Goal: Transaction & Acquisition: Obtain resource

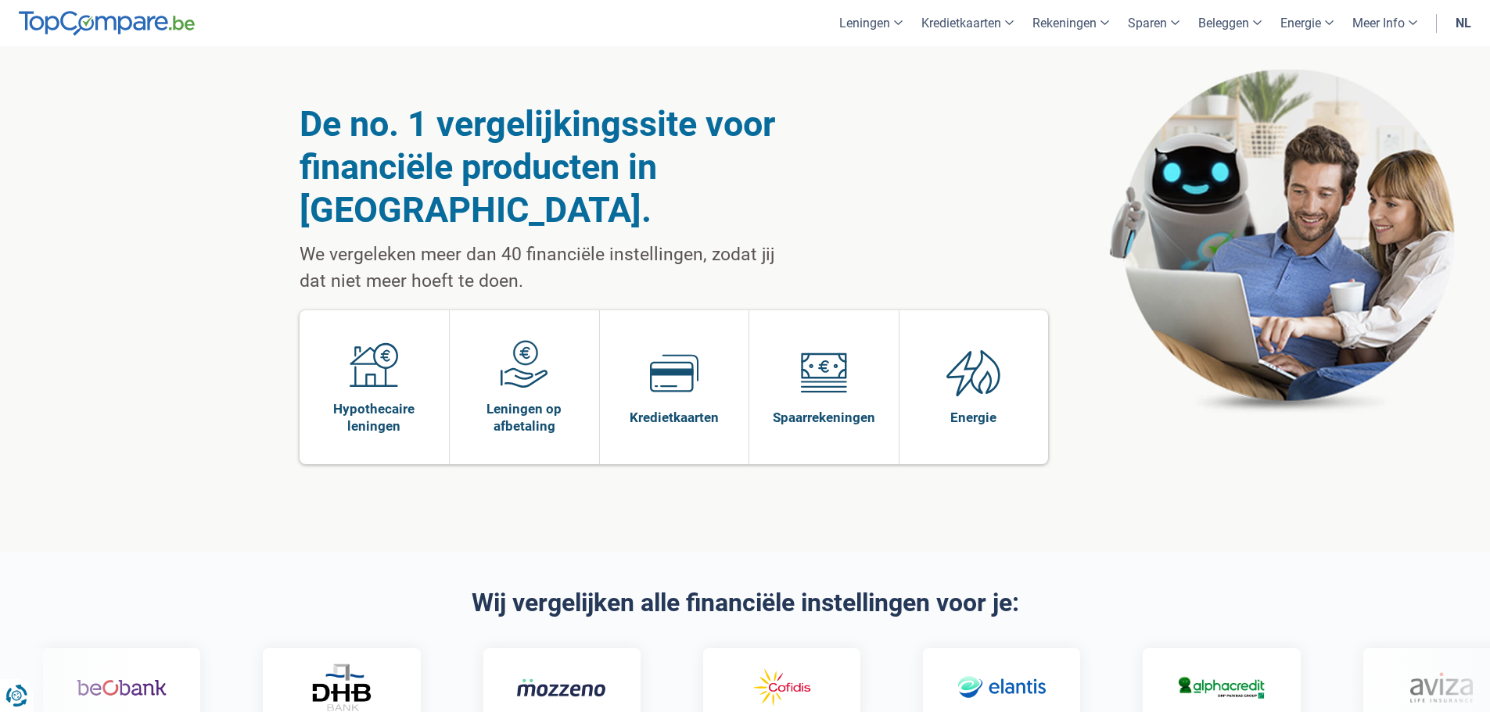
click at [1471, 13] on link "nl" at bounding box center [1463, 23] width 34 height 46
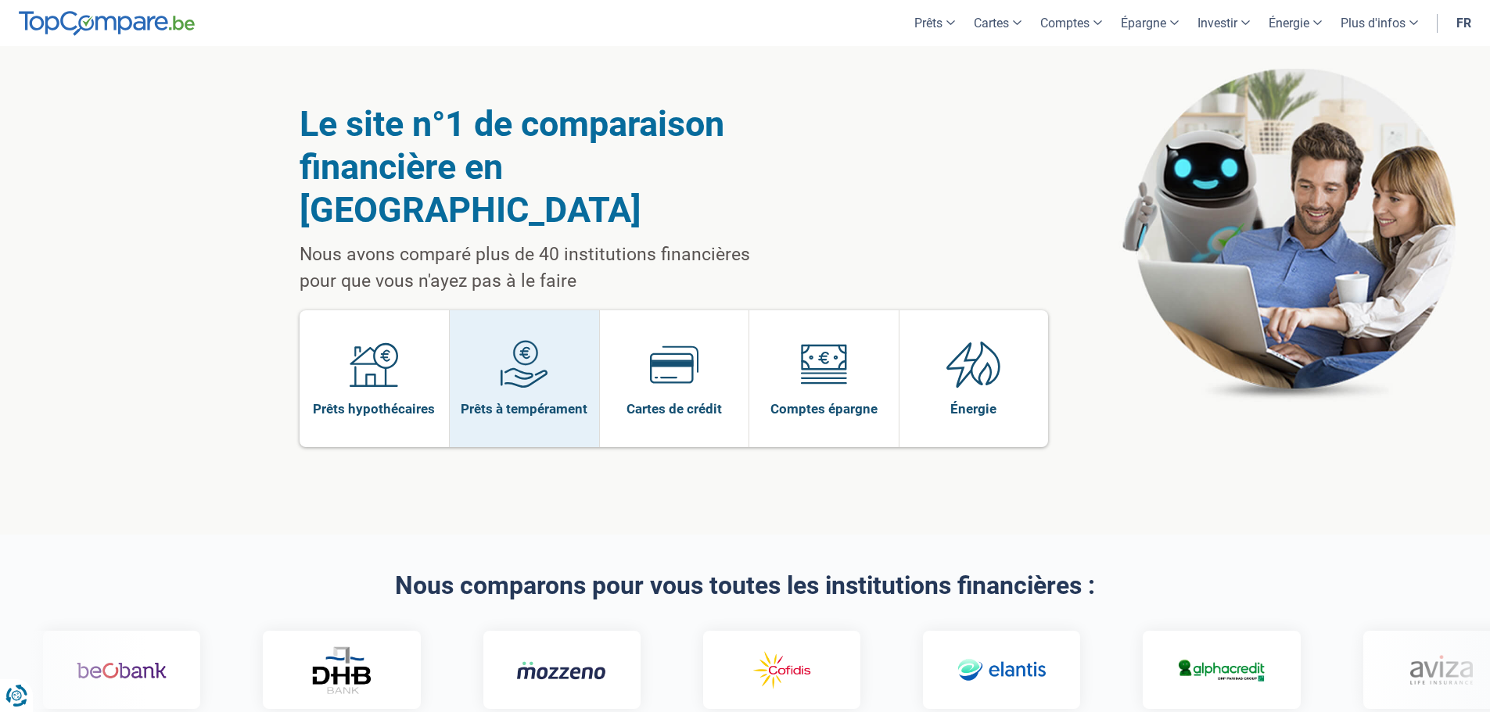
click at [504, 341] on img at bounding box center [524, 364] width 48 height 48
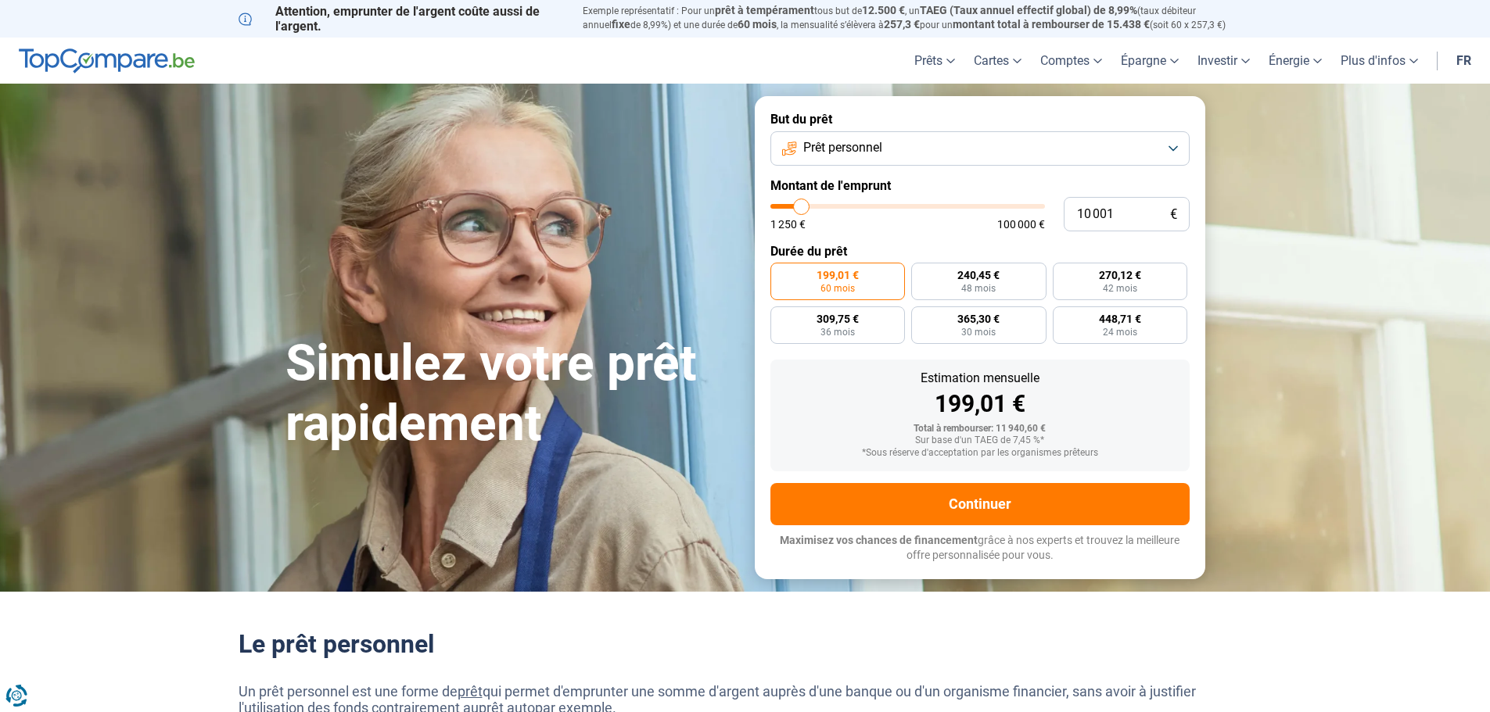
click at [1171, 144] on button "Prêt personnel" at bounding box center [979, 148] width 419 height 34
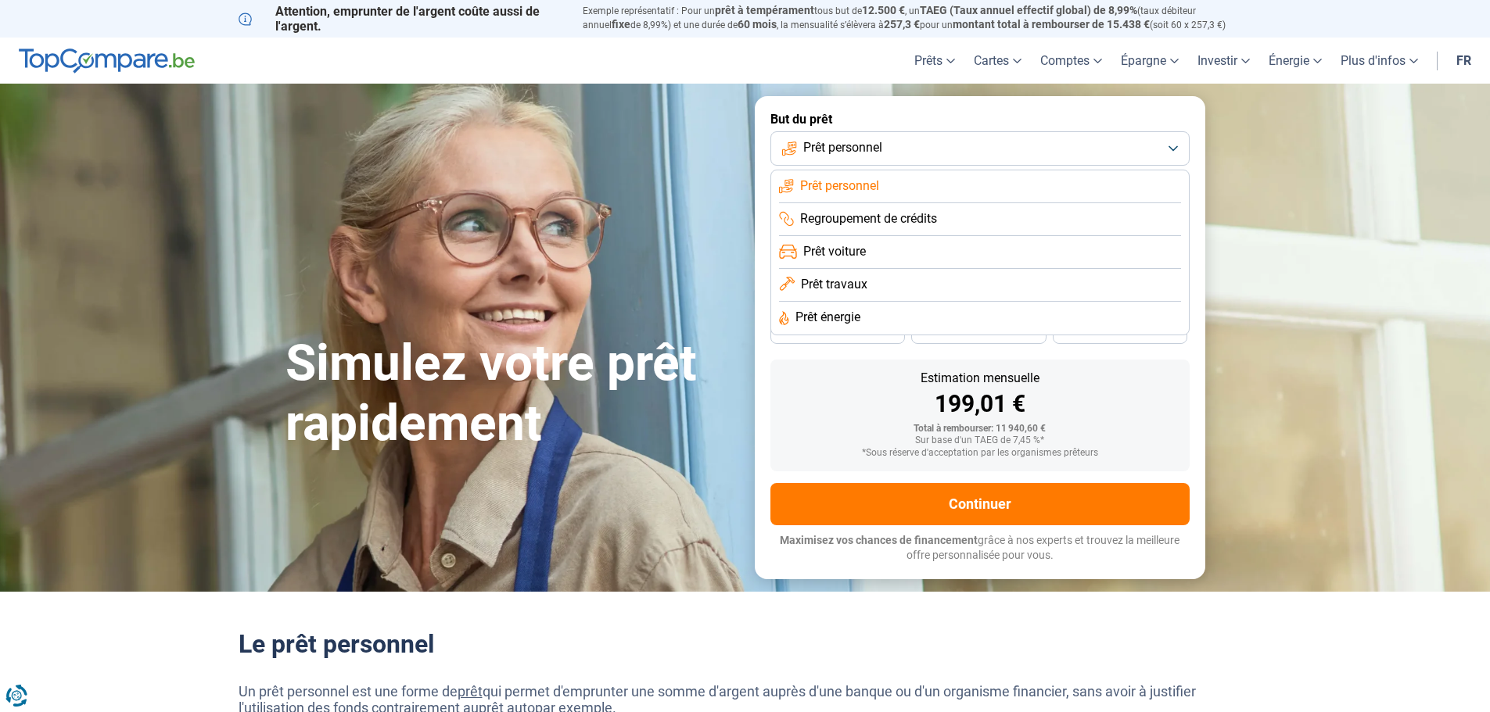
click at [808, 405] on div "199,01 €" at bounding box center [980, 404] width 394 height 23
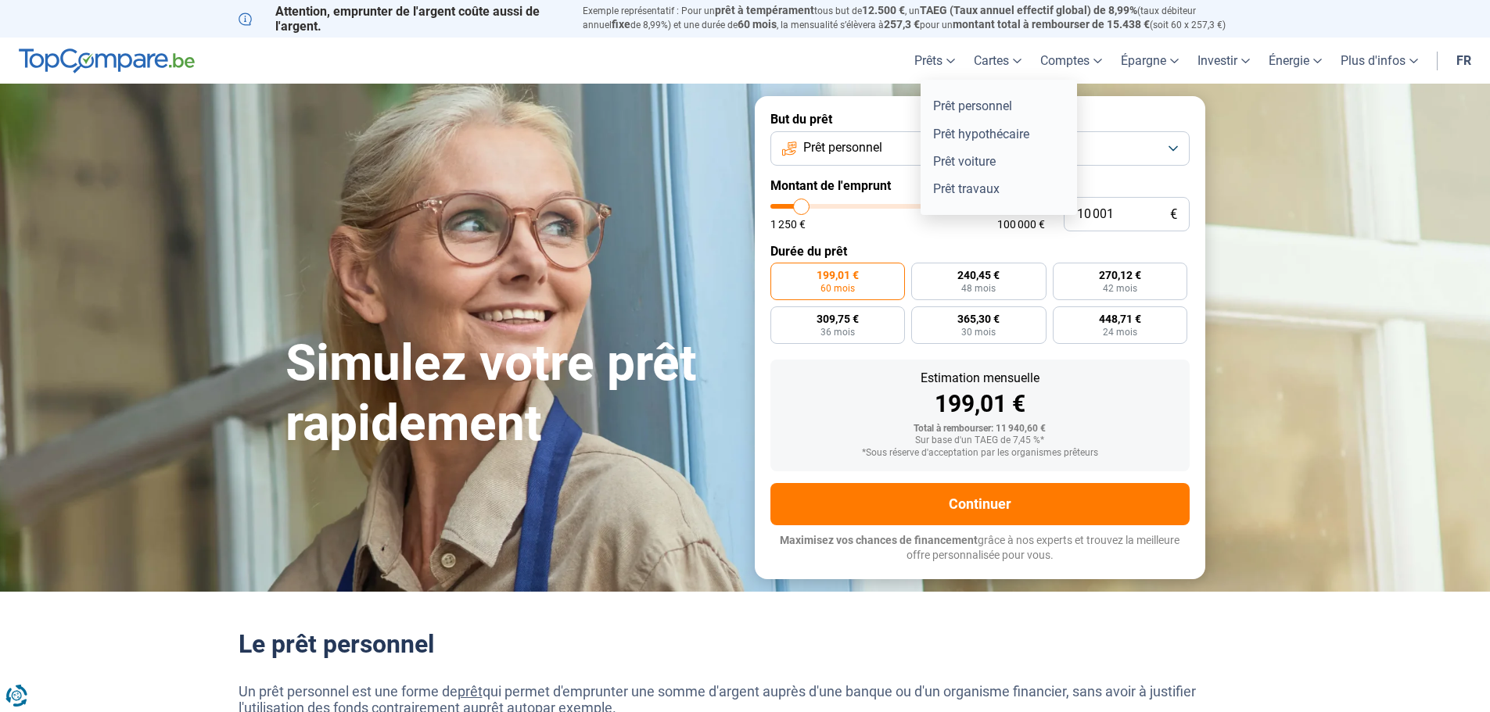
click at [936, 64] on link "Prêts" at bounding box center [934, 61] width 59 height 46
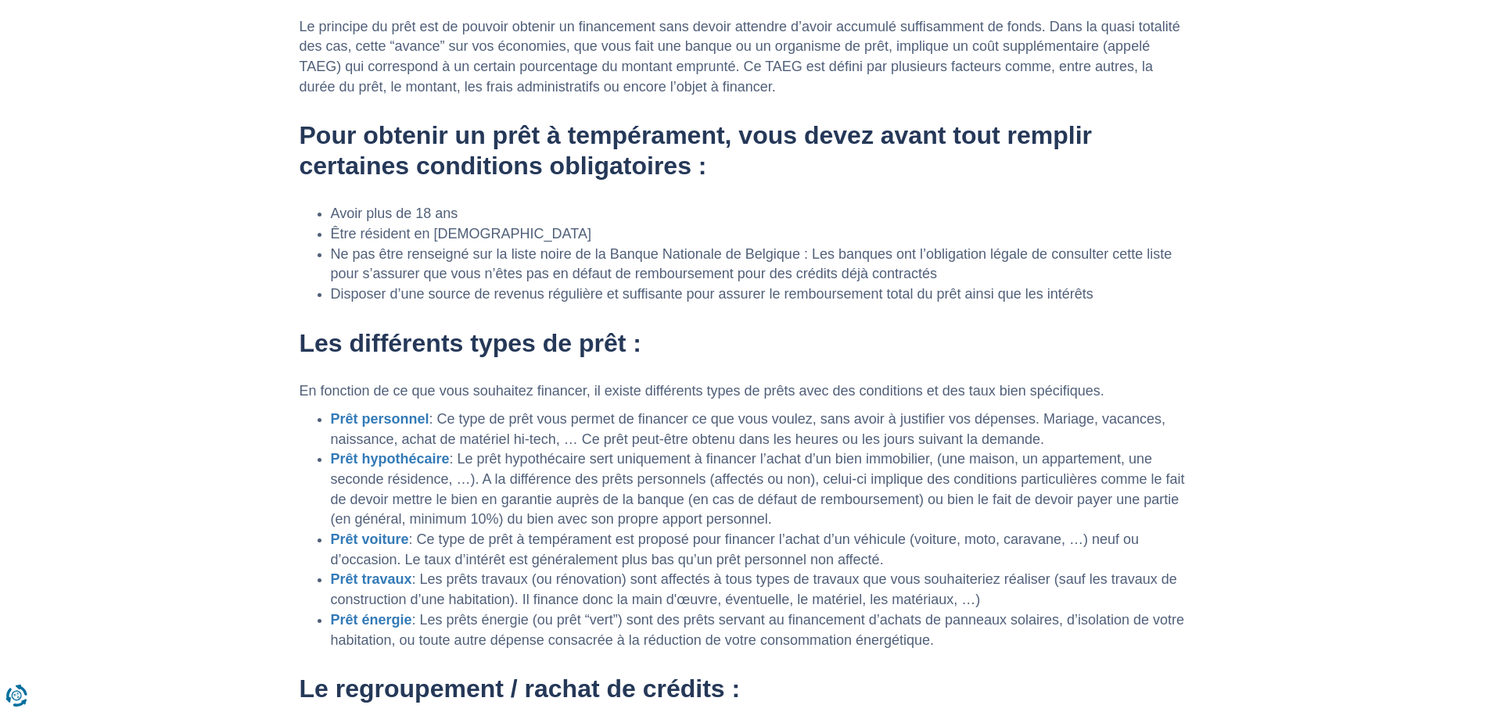
scroll to position [1486, 0]
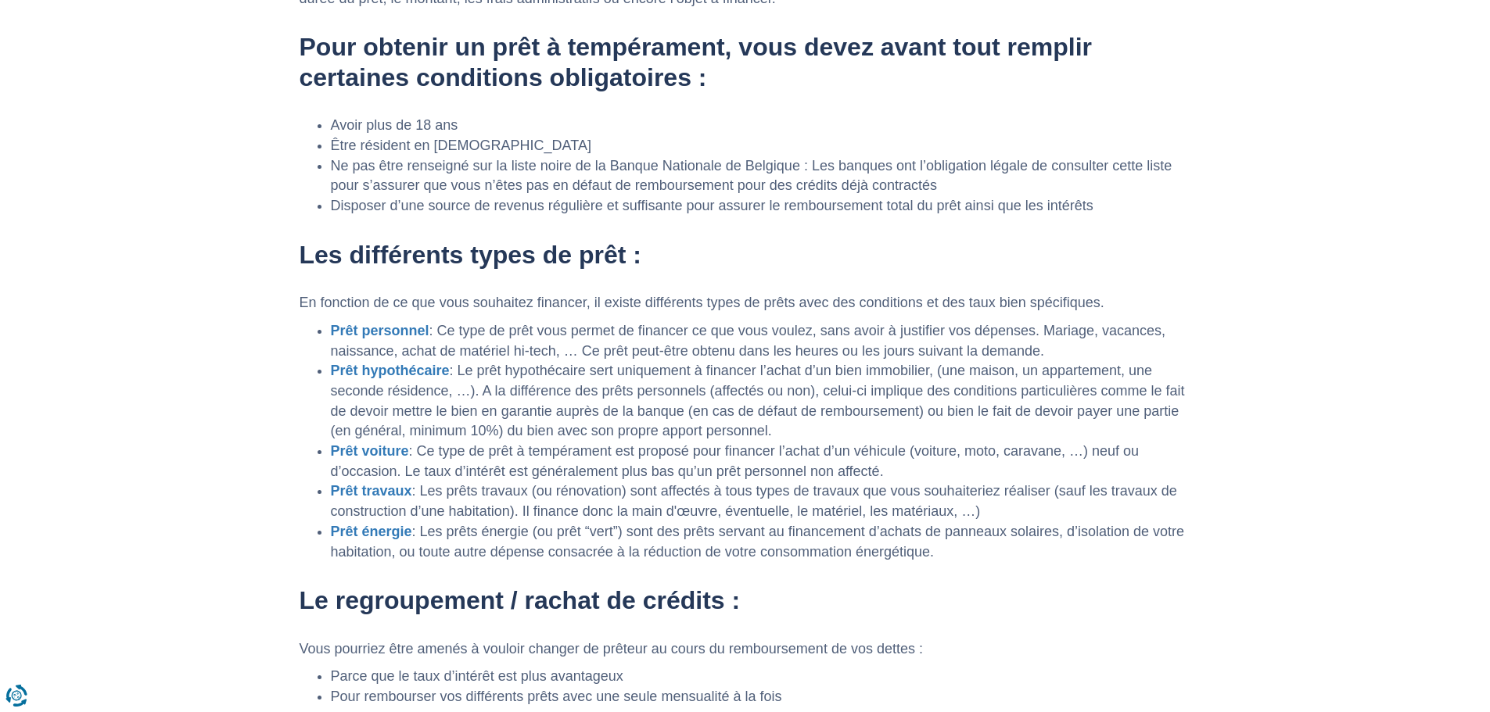
drag, startPoint x: 705, startPoint y: 432, endPoint x: 777, endPoint y: 432, distance: 72.7
click at [777, 432] on li "Prêt hypothécaire : Le prêt hypothécaire sert uniquement à financer l’achat d’u…" at bounding box center [761, 401] width 860 height 81
click at [776, 456] on li "Prêt voiture : Ce type de prêt à tempérament est proposé pour financer l’achat …" at bounding box center [761, 462] width 860 height 40
drag, startPoint x: 472, startPoint y: 490, endPoint x: 1005, endPoint y: 512, distance: 533.0
click at [1005, 512] on li "Prêt travaux : Les prêts travaux (ou rénovation) sont affectés à tous types de …" at bounding box center [761, 502] width 860 height 40
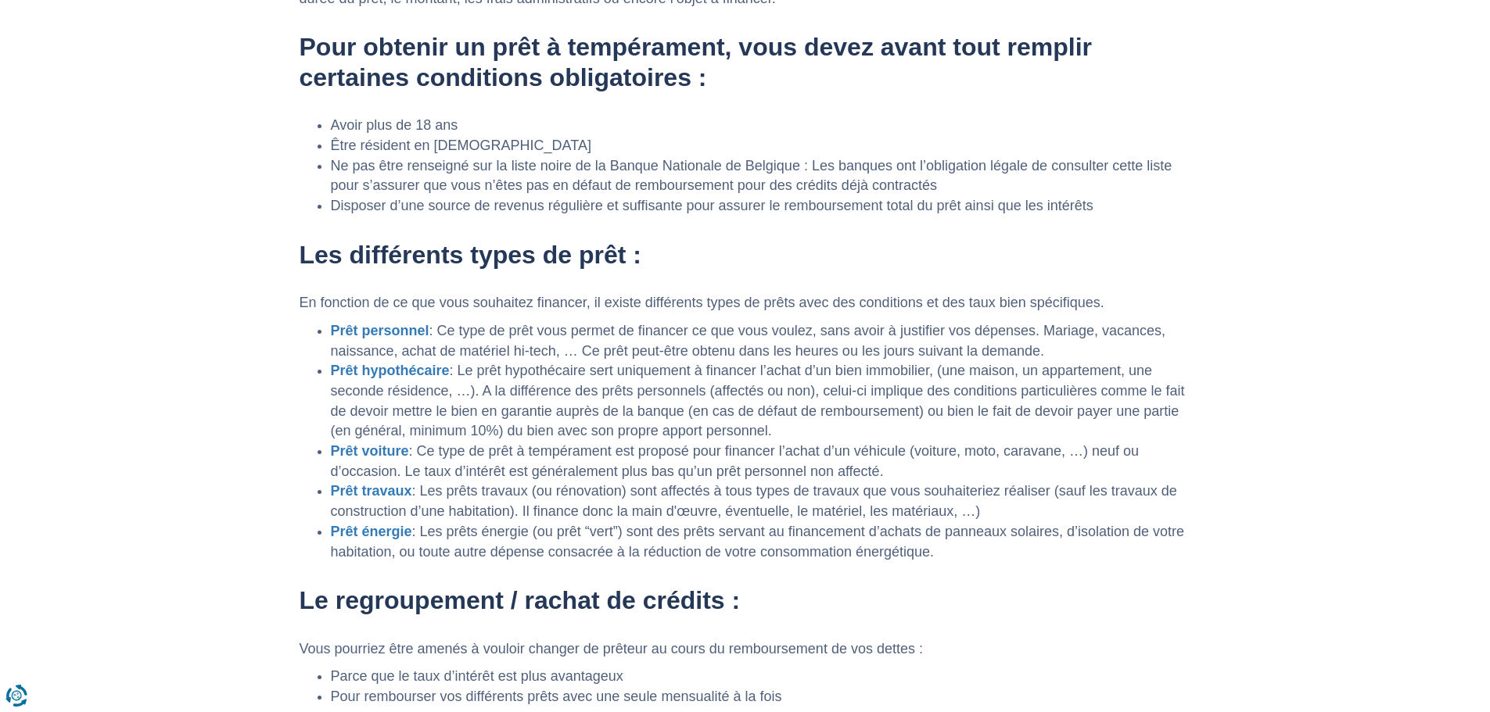
click at [919, 543] on li "Prêt énergie : Les prêts énergie (ou prêt “vert”) sont des prêts servant au fin…" at bounding box center [761, 542] width 860 height 40
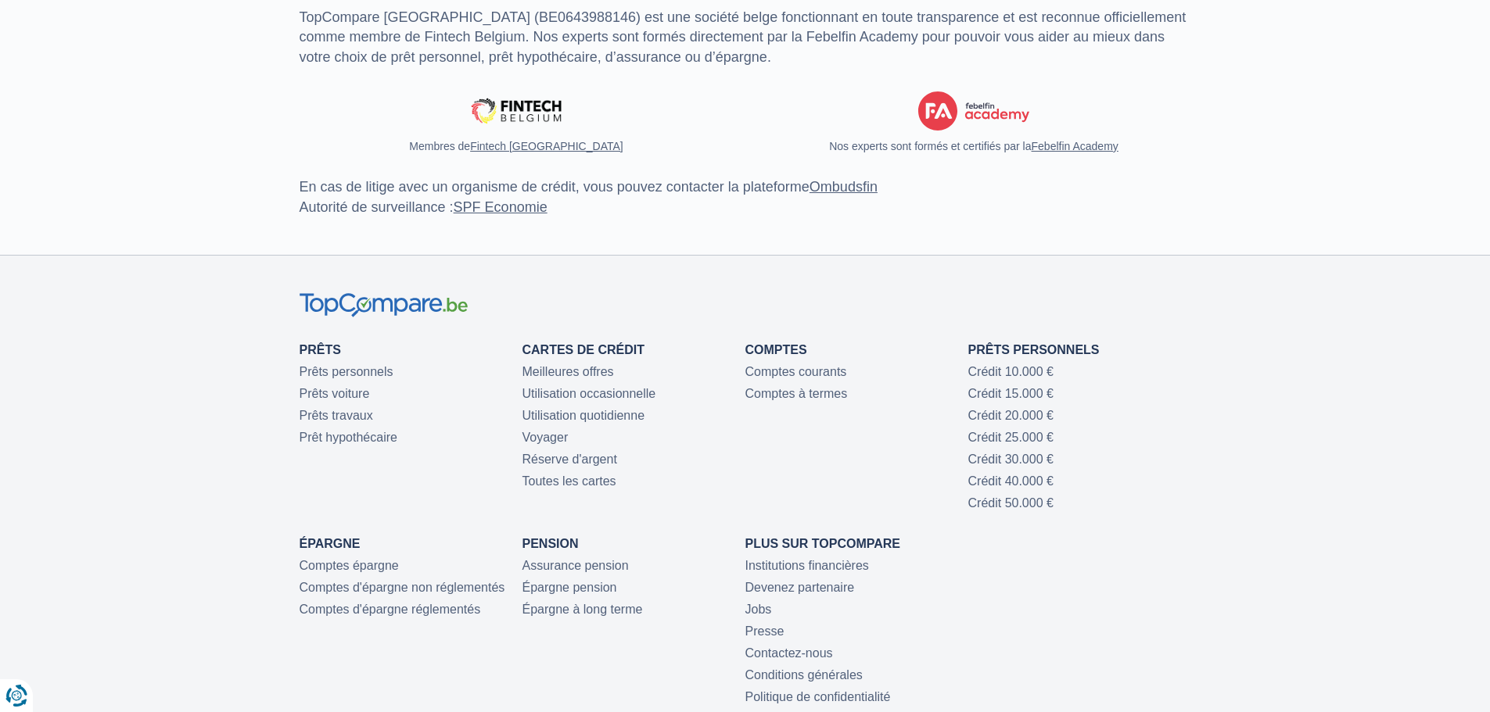
scroll to position [4066, 0]
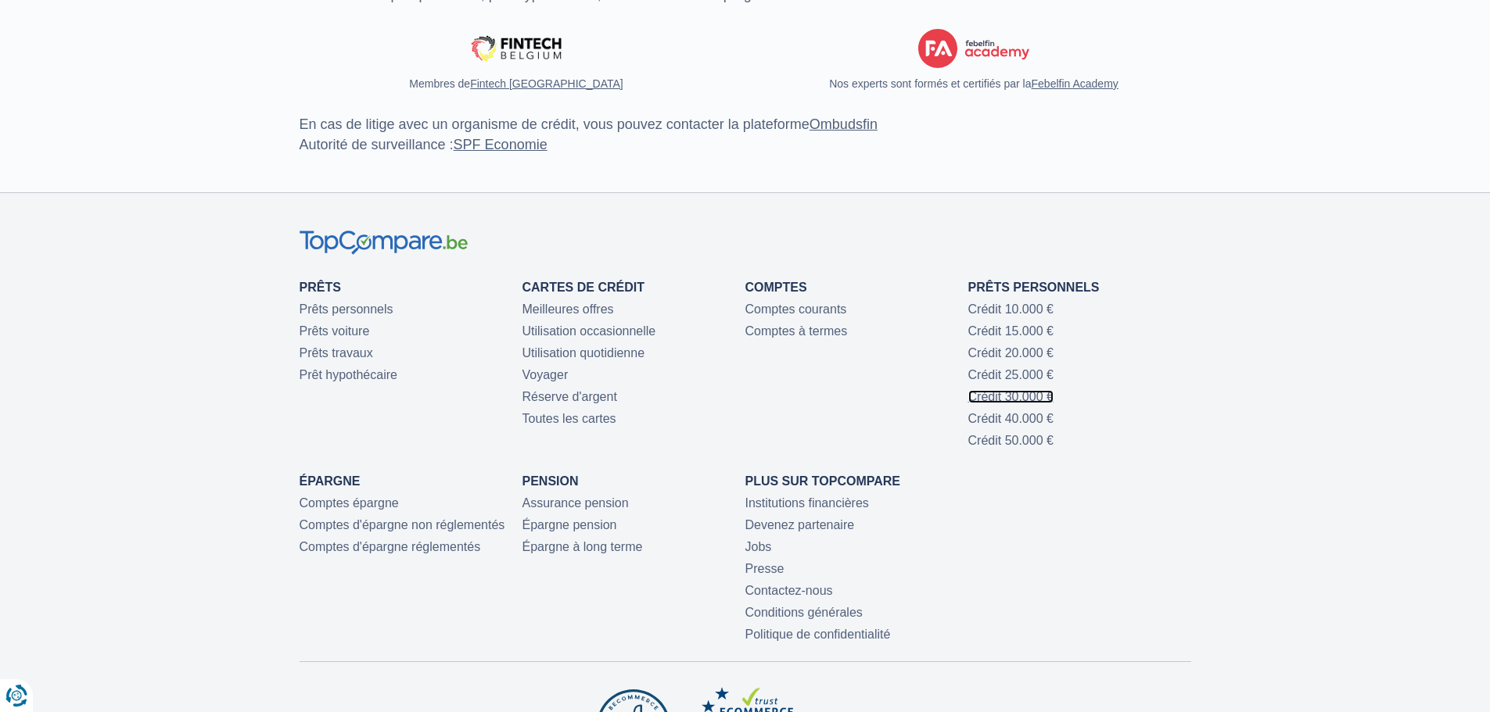
click at [1019, 404] on link "Crédit 30.000 €" at bounding box center [1010, 396] width 85 height 13
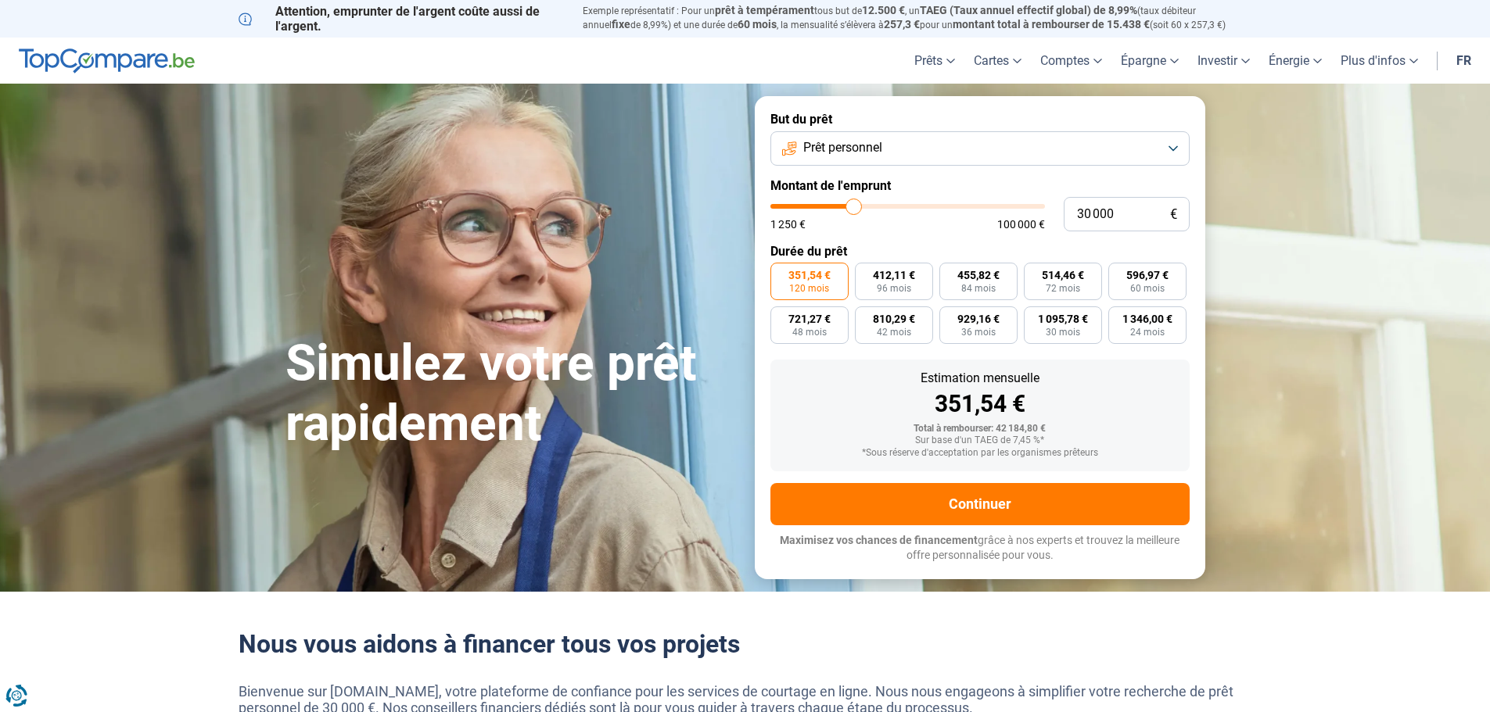
click at [898, 157] on button "Prêt personnel" at bounding box center [979, 148] width 419 height 34
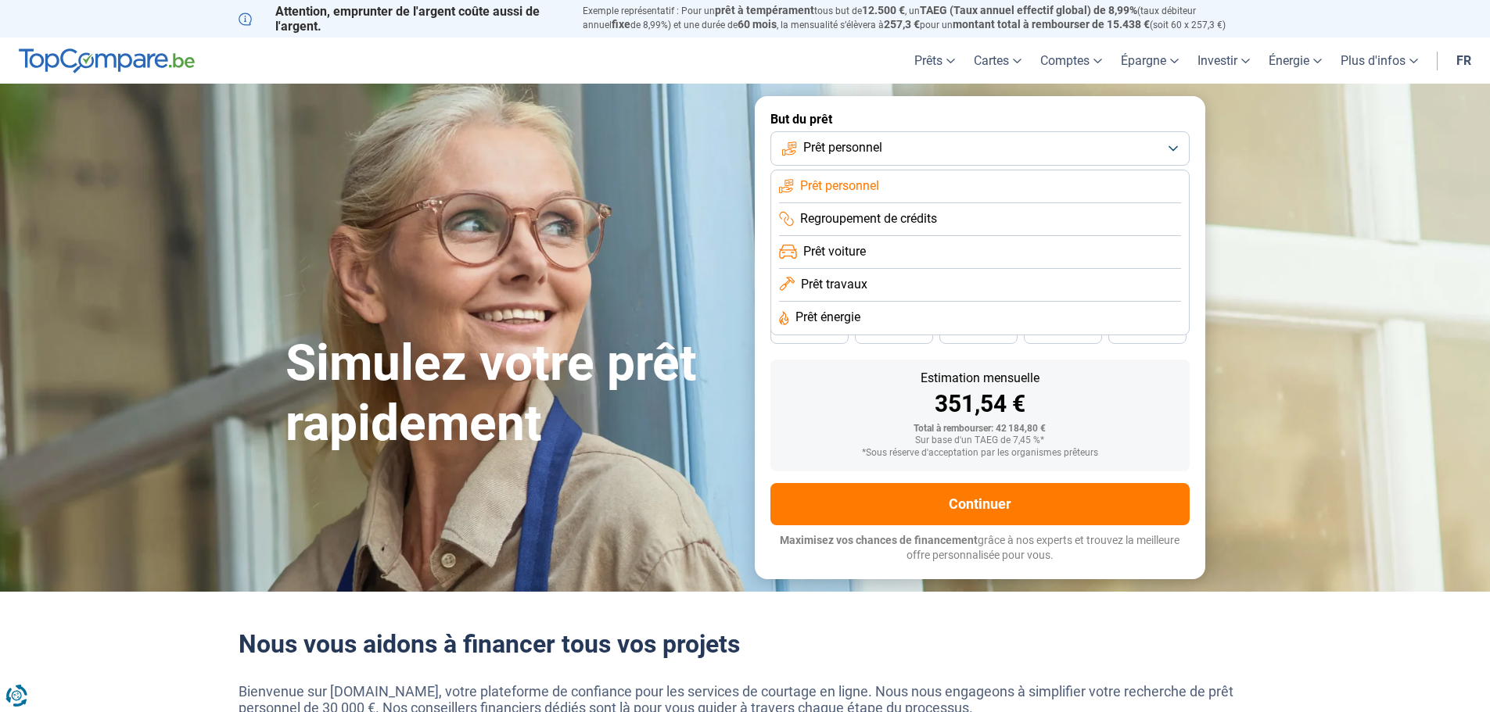
click at [898, 153] on button "Prêt personnel" at bounding box center [979, 148] width 419 height 34
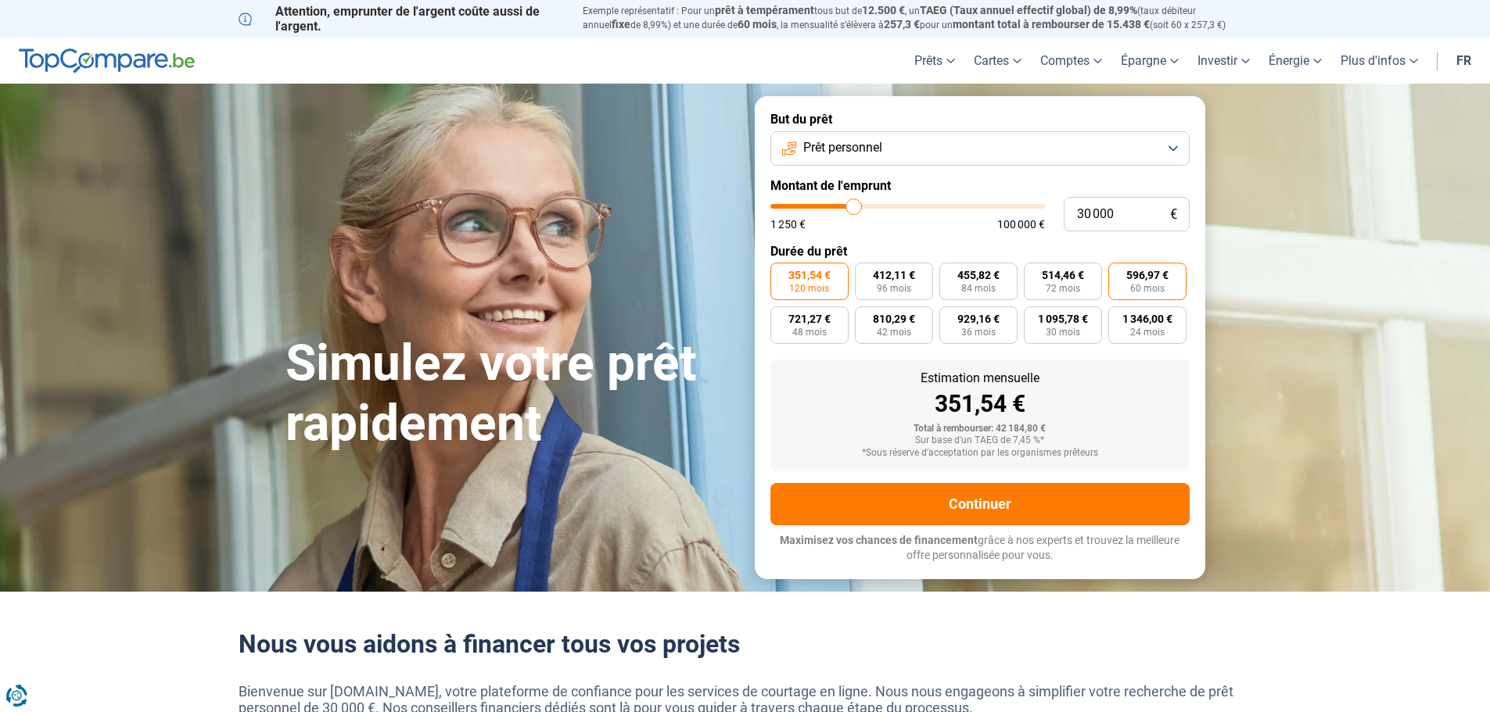
click at [1136, 280] on span "596,97 €" at bounding box center [1147, 275] width 42 height 11
click at [1118, 273] on input "596,97 € 60 mois" at bounding box center [1113, 268] width 10 height 10
radio input "true"
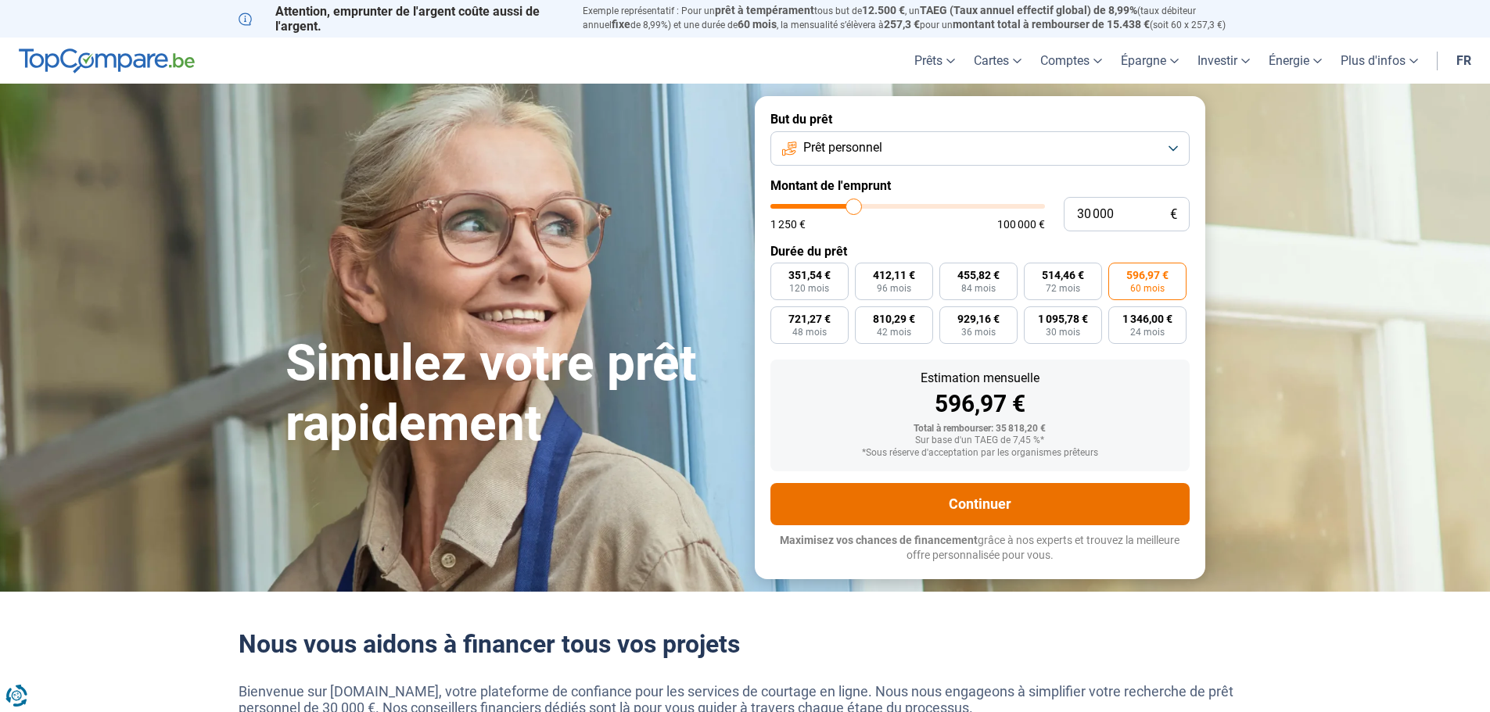
click at [1011, 493] on button "Continuer" at bounding box center [979, 504] width 419 height 42
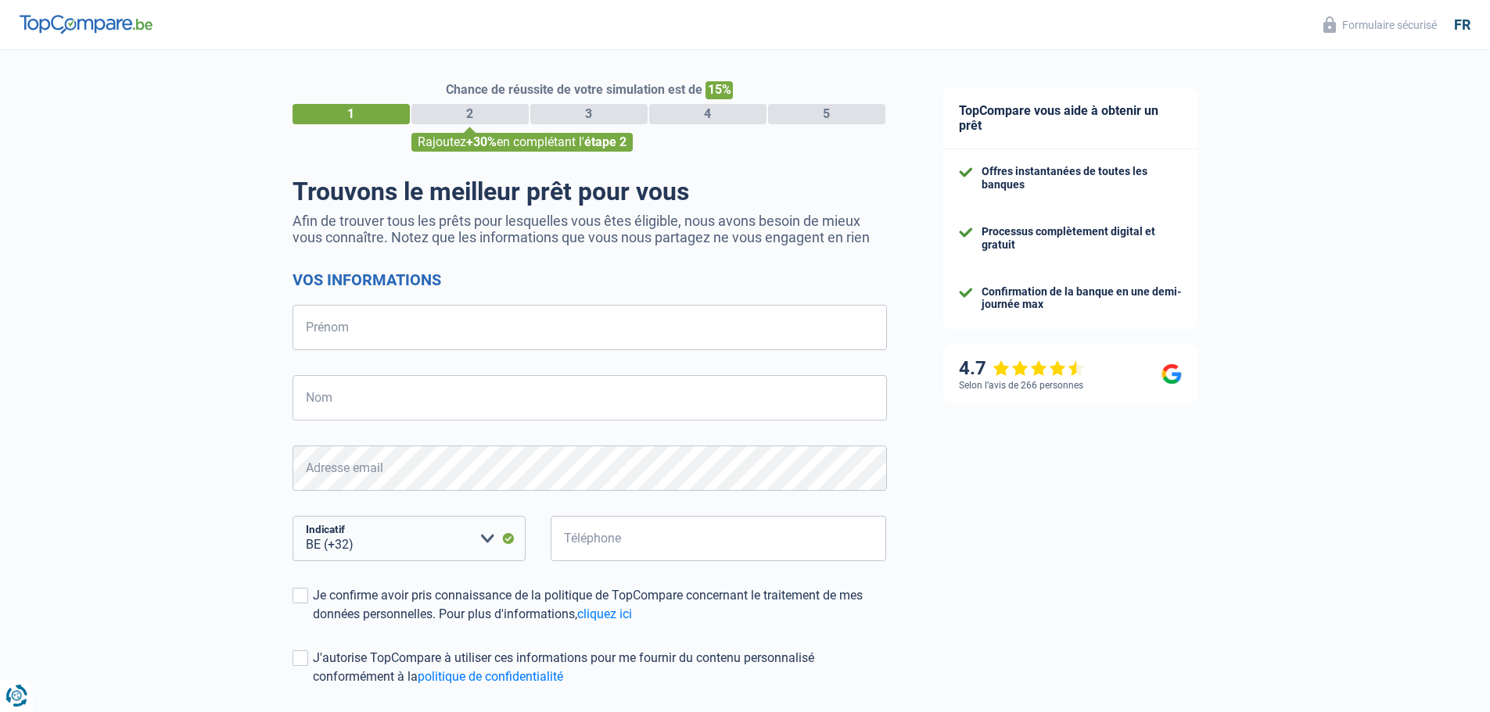
select select "32"
